Goal: Task Accomplishment & Management: Use online tool/utility

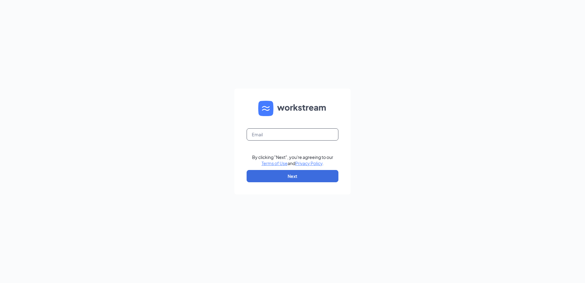
click at [288, 138] on input "text" at bounding box center [293, 134] width 92 height 12
type input "[PERSON_NAME][EMAIL_ADDRESS][DOMAIN_NAME]"
click at [288, 182] on button "Next" at bounding box center [293, 176] width 92 height 12
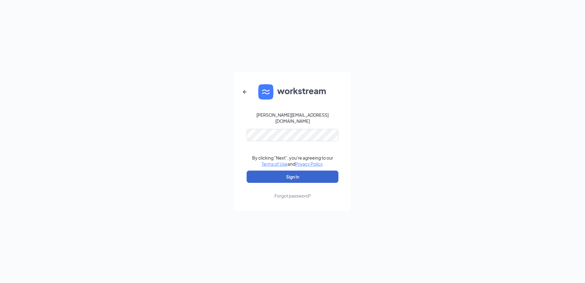
click at [287, 173] on button "Sign In" at bounding box center [293, 177] width 92 height 12
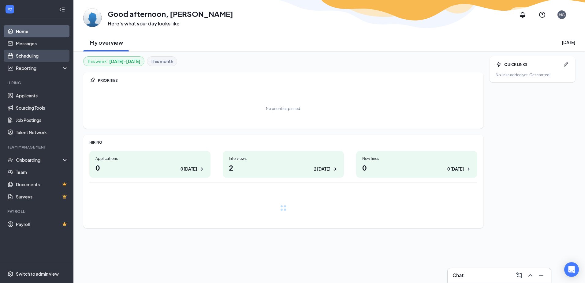
click at [34, 58] on link "Scheduling" at bounding box center [42, 56] width 52 height 12
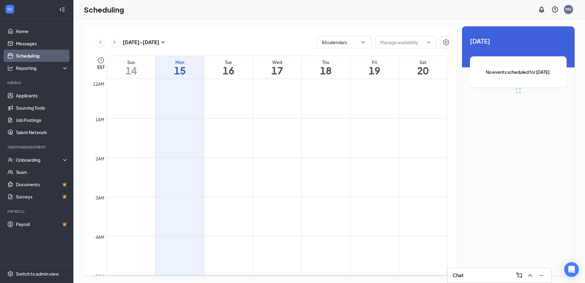
scroll to position [301, 0]
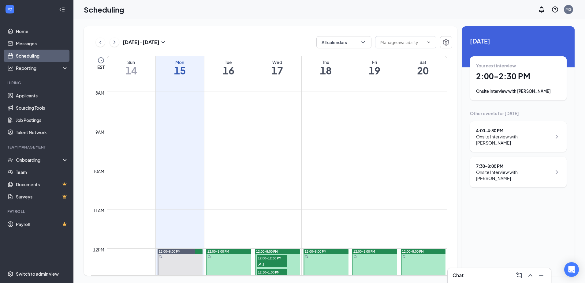
click at [493, 77] on h1 "2:00 - 2:30 PM" at bounding box center [518, 76] width 84 height 10
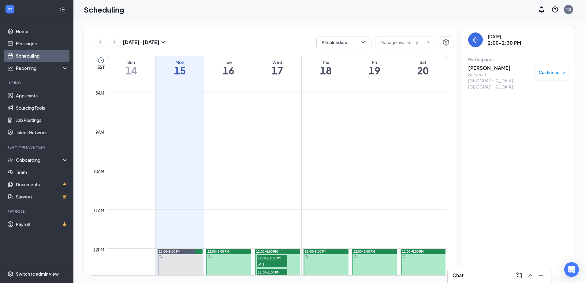
click at [492, 66] on h3 "Teia Barnhardt" at bounding box center [500, 68] width 64 height 7
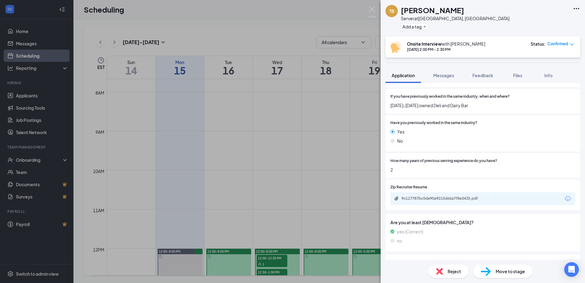
scroll to position [122, 0]
click at [448, 195] on div "9c117787bc5de90a9215d66a7f8e3435.pdf" at bounding box center [483, 198] width 185 height 13
click at [448, 197] on div "9c117787bc5de90a9215d66a7f8e3435.pdf" at bounding box center [445, 198] width 86 height 5
